Goal: Find specific page/section: Find specific page/section

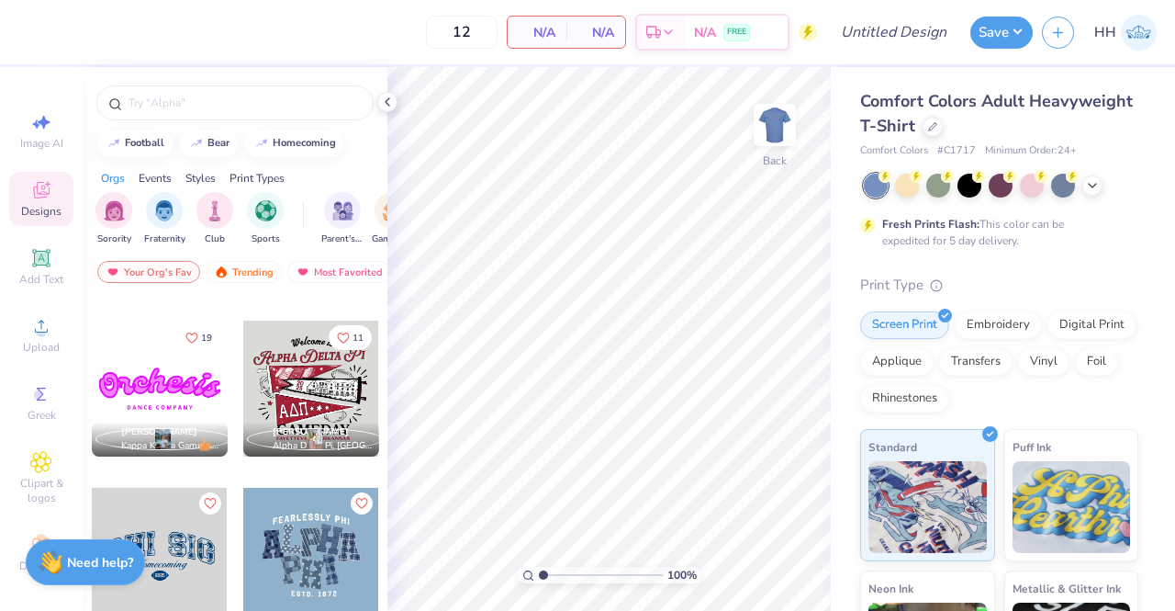
scroll to position [832, 0]
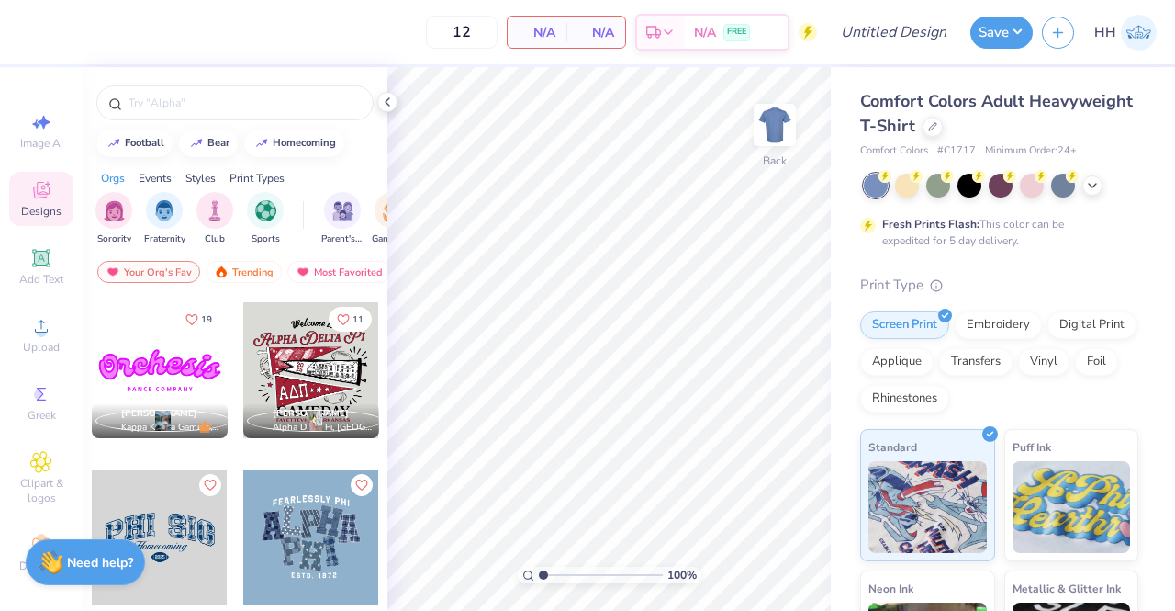
click at [160, 266] on div "Your Org's Fav" at bounding box center [148, 272] width 103 height 22
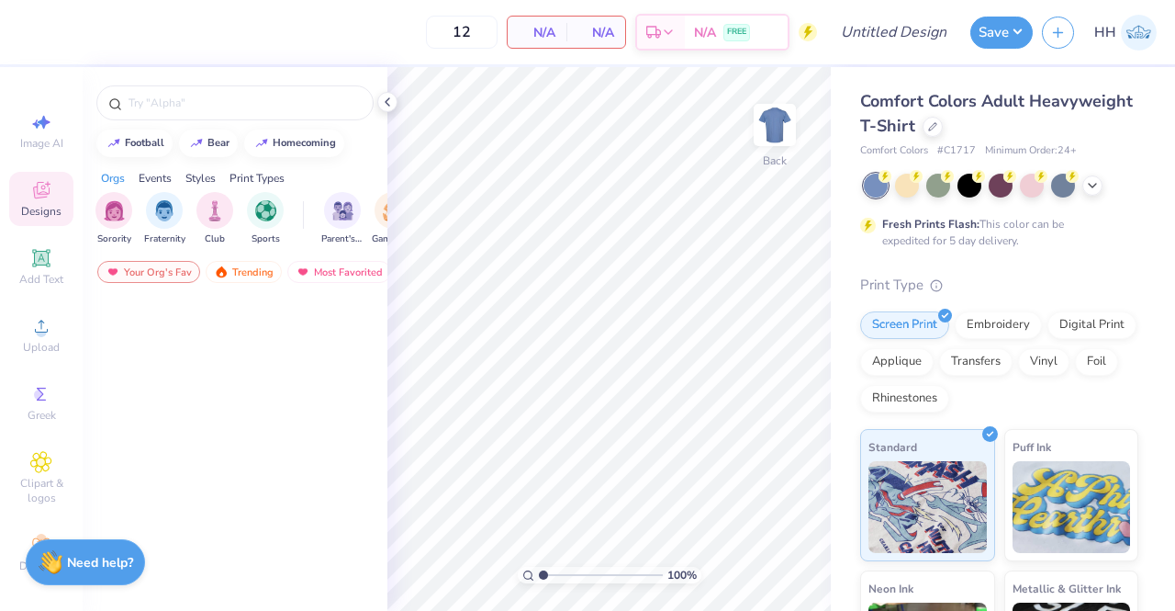
scroll to position [0, 0]
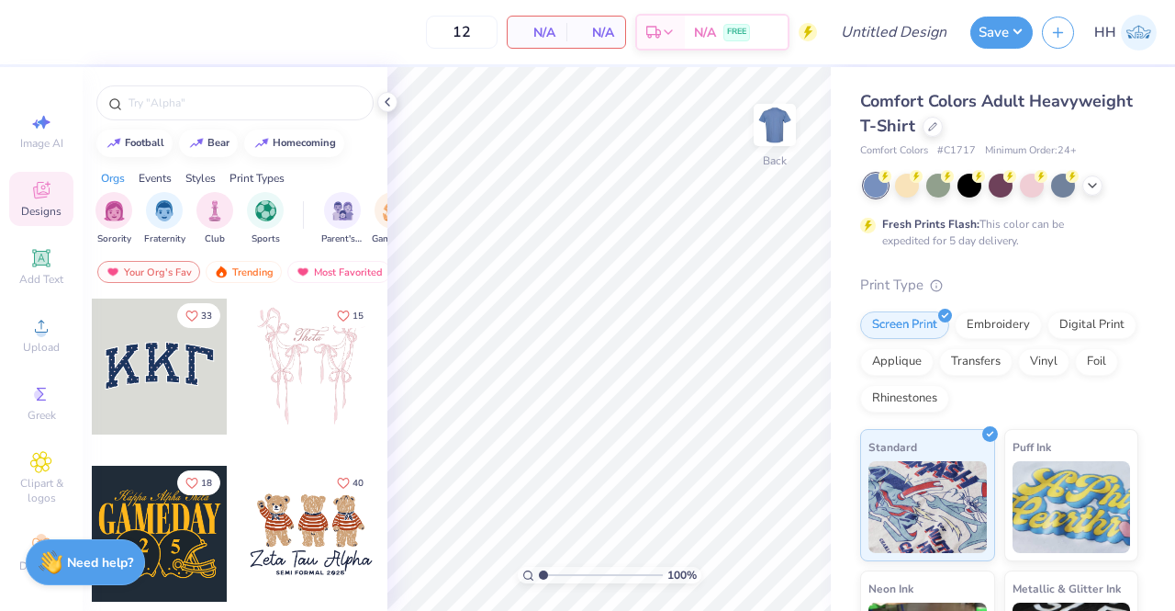
click at [333, 266] on div "Most Favorited" at bounding box center [339, 272] width 104 height 22
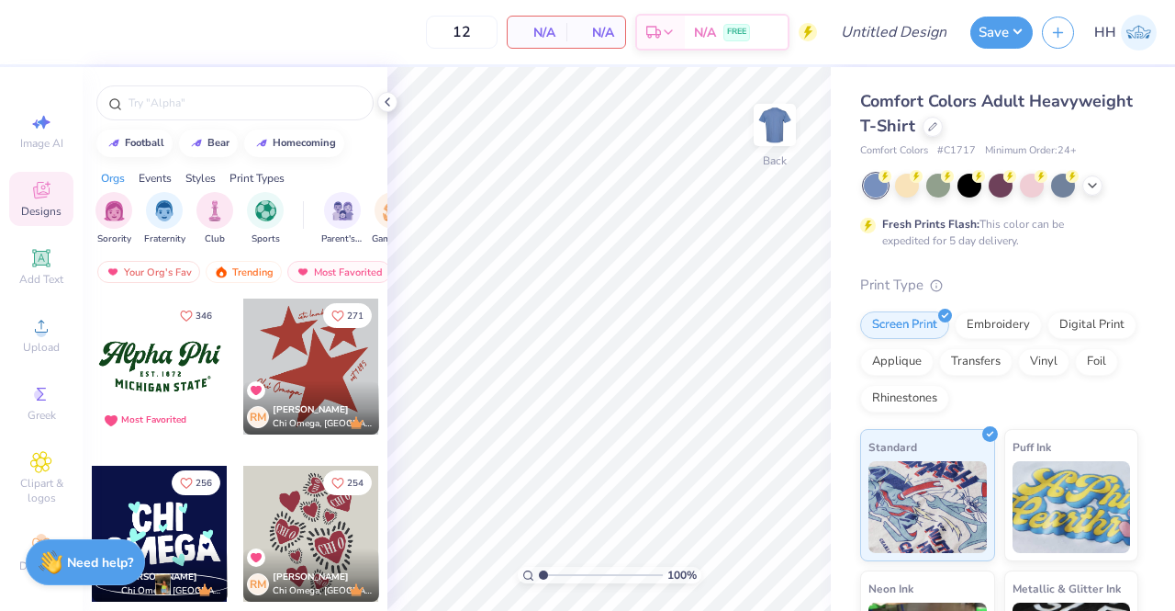
click at [246, 266] on div "Trending" at bounding box center [244, 272] width 76 height 22
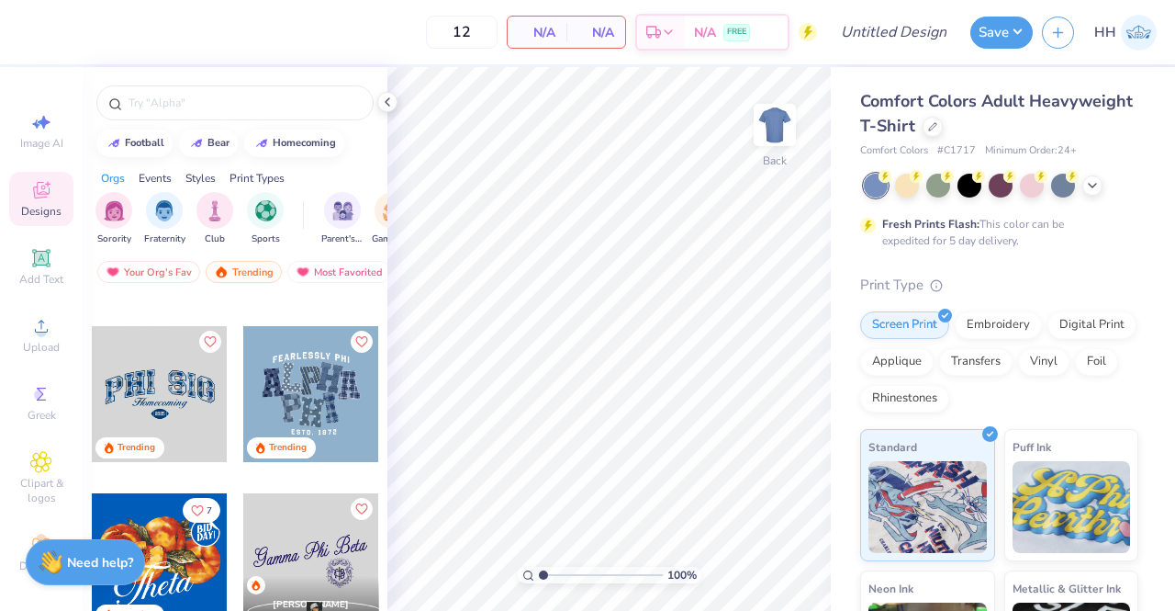
scroll to position [989, 0]
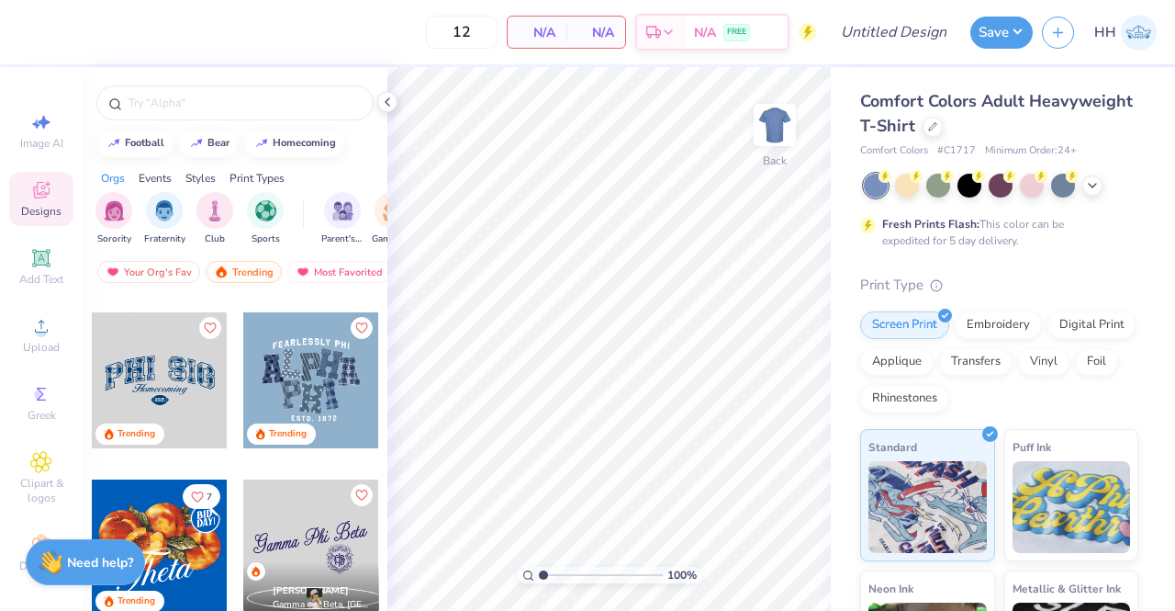
click at [205, 100] on input "text" at bounding box center [244, 103] width 235 height 18
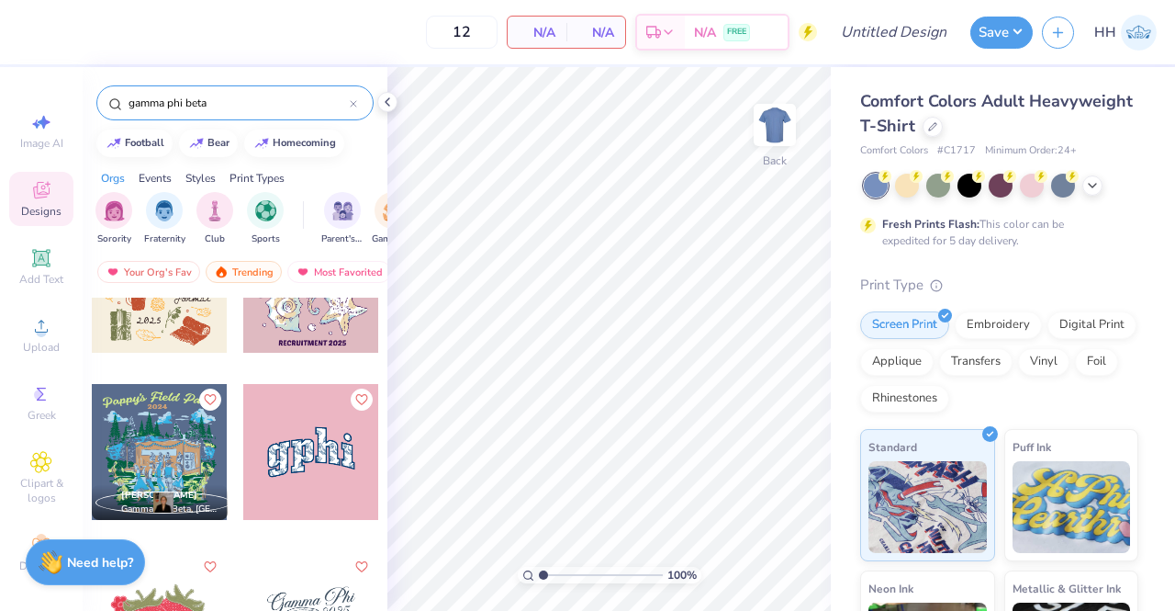
scroll to position [1595, 0]
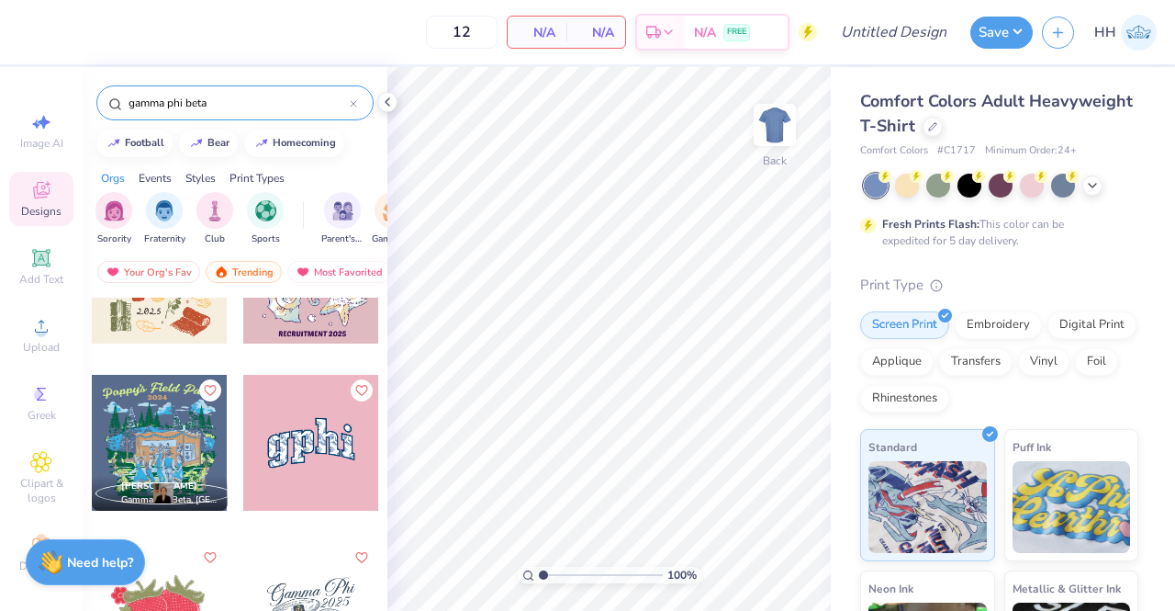
type input "gamma phi beta"
click at [938, 128] on icon at bounding box center [932, 126] width 9 height 9
